Goal: Communication & Community: Share content

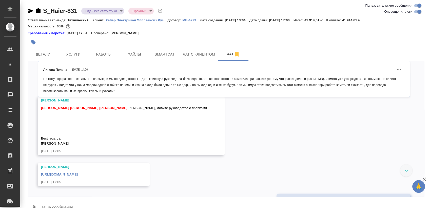
scroll to position [5817, 0]
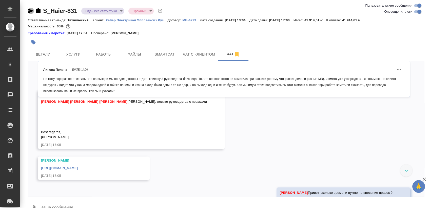
click at [28, 10] on icon "button" at bounding box center [31, 11] width 6 height 6
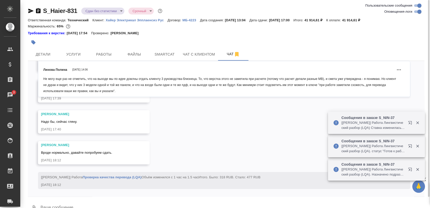
scroll to position [6167, 0]
click at [110, 62] on link "https://drive.awatera.com/apps/files/files?dir=/Shares/%D0%A5%D0%B0%D0%B9%D0%B5…" at bounding box center [98, 60] width 37 height 4
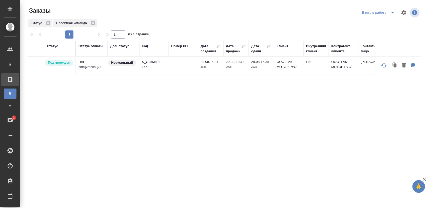
click at [390, 12] on icon "split button" at bounding box center [393, 13] width 6 height 6
click at [374, 23] on li "Мои заказы" at bounding box center [375, 23] width 43 height 8
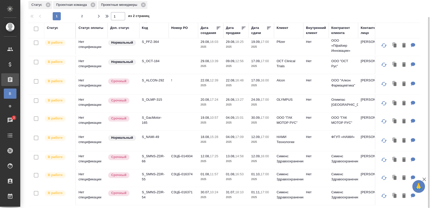
scroll to position [388, 0]
click at [154, 156] on td "S_SMNS-ZDR-66" at bounding box center [153, 160] width 29 height 18
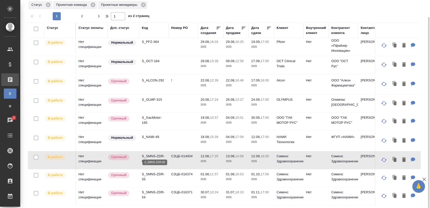
click at [156, 154] on p "S_SMNS-ZDR-66" at bounding box center [154, 159] width 24 height 10
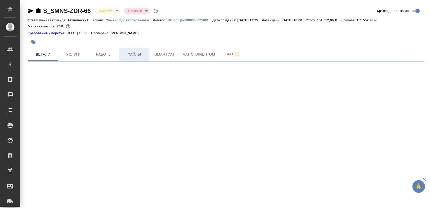
select select "RU"
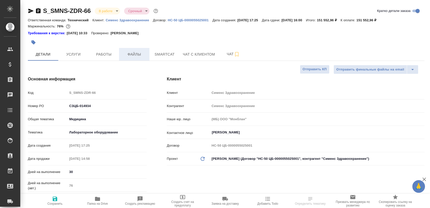
type textarea "x"
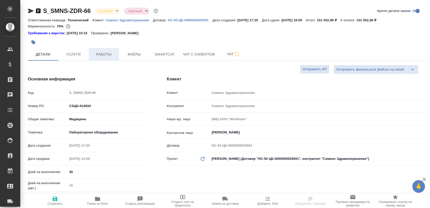
type textarea "x"
click at [111, 56] on span "Работы" at bounding box center [104, 54] width 24 height 6
type textarea "x"
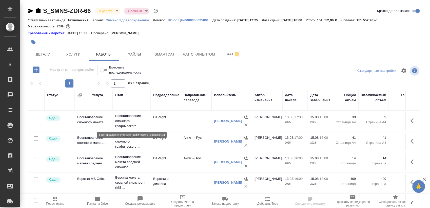
scroll to position [9, 0]
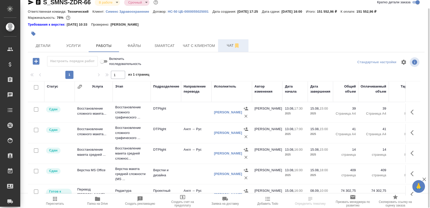
click at [223, 45] on span "Чат" at bounding box center [233, 45] width 24 height 6
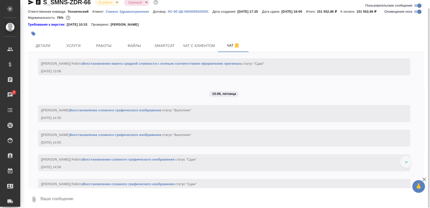
click at [419, 11] on input "Оповещения-логи" at bounding box center [420, 12] width 18 height 6
checkbox input "false"
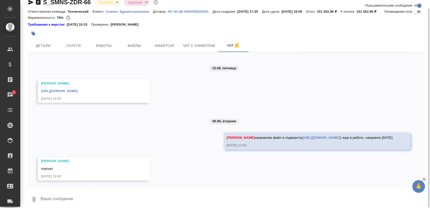
scroll to position [661, 0]
click at [109, 198] on textarea at bounding box center [232, 199] width 385 height 17
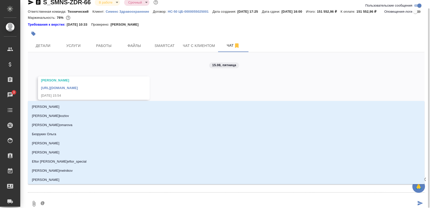
type textarea "@о"
type input "о"
type textarea "@ок"
type input "ок"
type textarea "@окс"
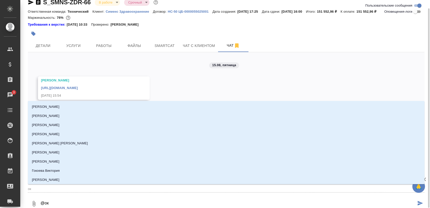
type input "окс"
type textarea "@оксю"
type input "оксю"
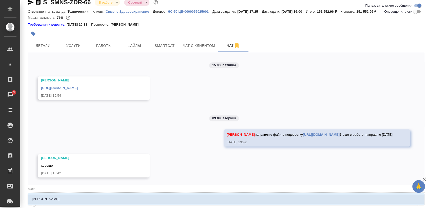
click at [118, 198] on li "[PERSON_NAME]" at bounding box center [226, 198] width 397 height 9
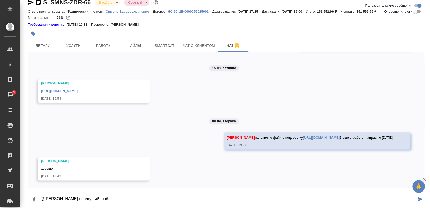
paste textarea "[URL][DOMAIN_NAME]"
type textarea "@[PERSON_NAME] последний файл: [URL][DOMAIN_NAME]"
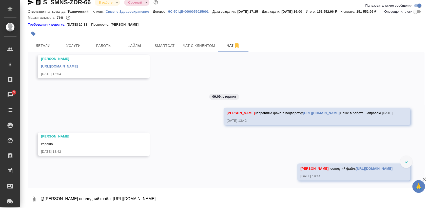
scroll to position [686, 0]
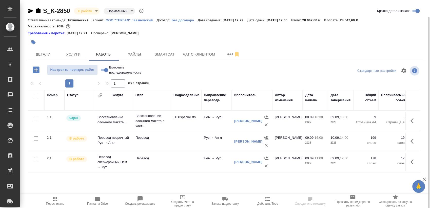
scroll to position [9, 0]
